Goal: Transaction & Acquisition: Purchase product/service

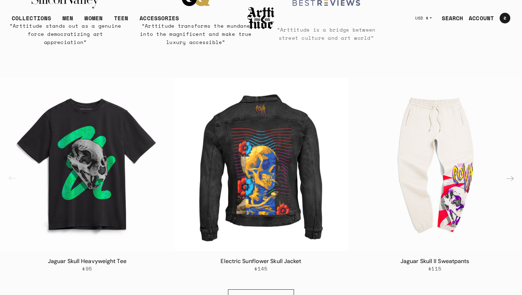
scroll to position [340, 0]
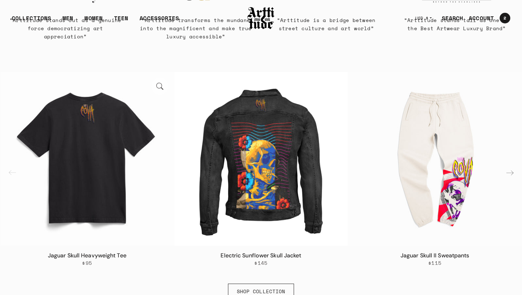
click at [93, 158] on img "1 / 6" at bounding box center [87, 159] width 174 height 174
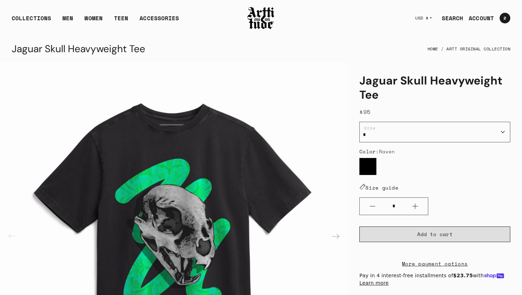
click at [423, 231] on span "Add to cart" at bounding box center [435, 234] width 36 height 7
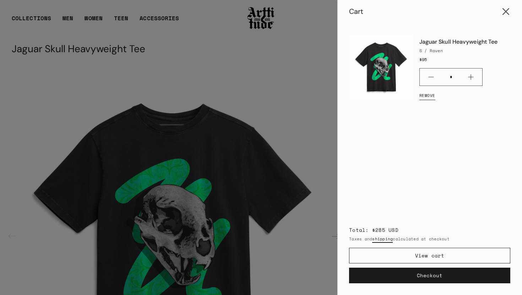
click at [509, 11] on button "Close cart" at bounding box center [506, 11] width 17 height 17
